Goal: Obtain resource: Obtain resource

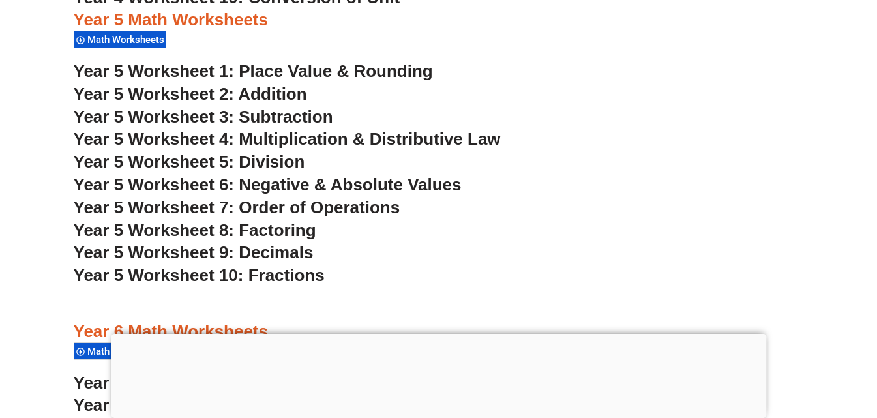
scroll to position [2708, 0]
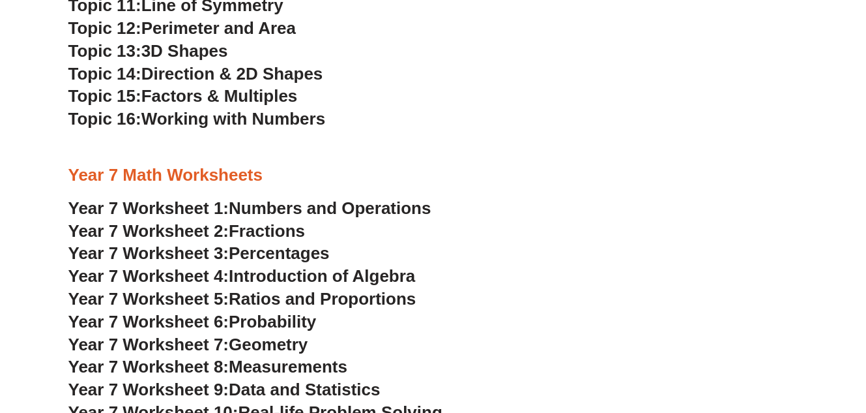
scroll to position [3817, 0]
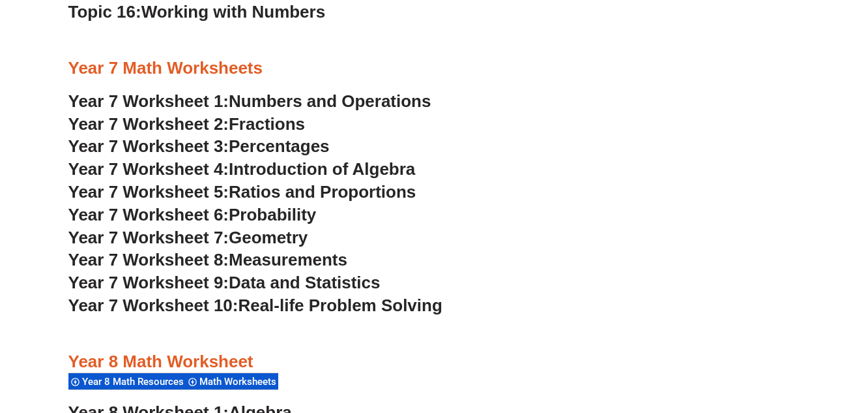
drag, startPoint x: 294, startPoint y: 234, endPoint x: 262, endPoint y: 283, distance: 58.4
click at [346, 284] on span "Data and Statistics" at bounding box center [305, 283] width 152 height 20
click at [293, 236] on span "Geometry" at bounding box center [268, 238] width 79 height 20
click at [318, 191] on span "Ratios and Proportions" at bounding box center [322, 192] width 187 height 20
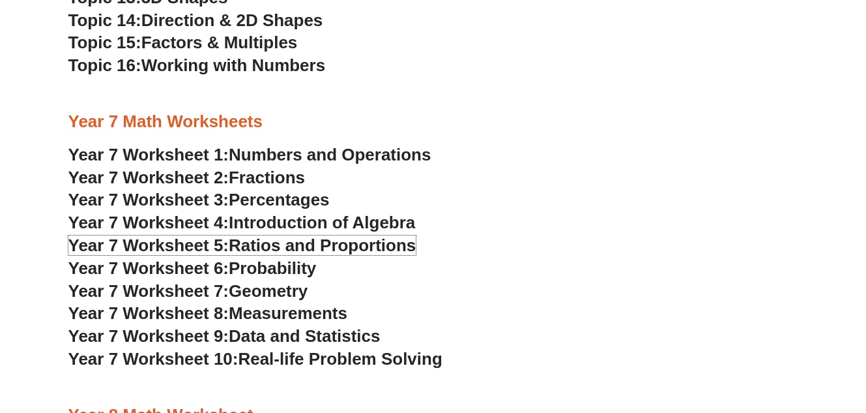
scroll to position [3746, 0]
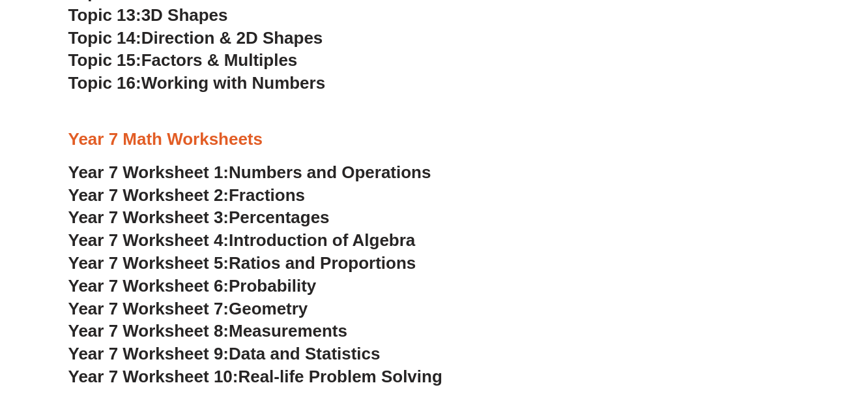
click at [307, 235] on span "Introduction of Algebra" at bounding box center [322, 240] width 186 height 20
click at [272, 323] on span "Measurements" at bounding box center [288, 331] width 119 height 20
